Goal: Task Accomplishment & Management: Manage account settings

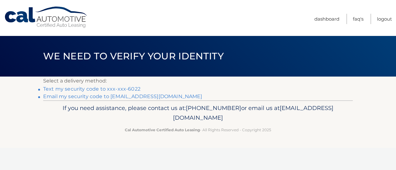
click at [119, 89] on link "Text my security code to xxx-xxx-6022" at bounding box center [91, 89] width 97 height 6
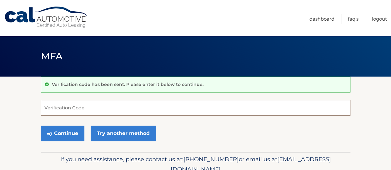
click at [109, 109] on input "Verification Code" at bounding box center [196, 108] width 310 height 16
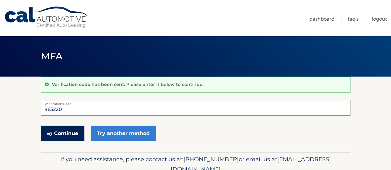
type input "865220"
click at [71, 133] on button "Continue" at bounding box center [62, 134] width 43 height 16
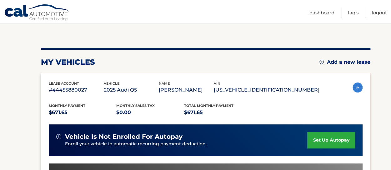
scroll to position [79, 0]
